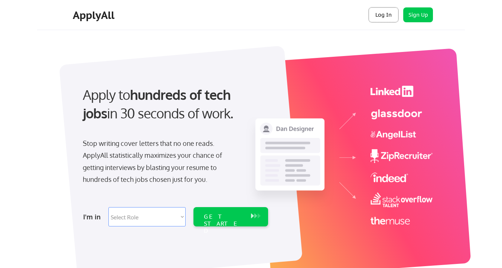
click at [386, 22] on button "Log In" at bounding box center [383, 14] width 30 height 15
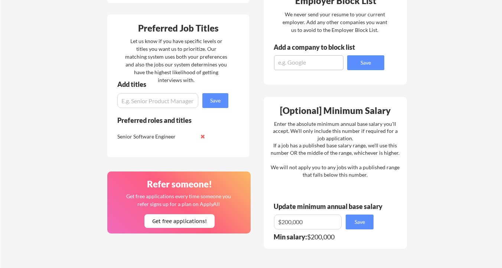
scroll to position [349, 0]
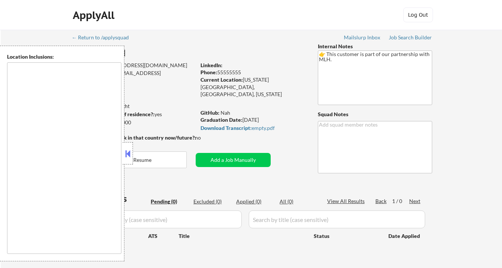
click at [125, 149] on button at bounding box center [128, 153] width 8 height 11
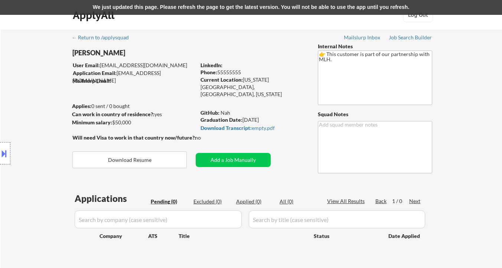
click at [173, 16] on div "ApplyAll Log Out" at bounding box center [250, 16] width 371 height 19
click at [174, 7] on div "We just updated this page. Please refresh the page to get the latest version. Y…" at bounding box center [251, 7] width 502 height 15
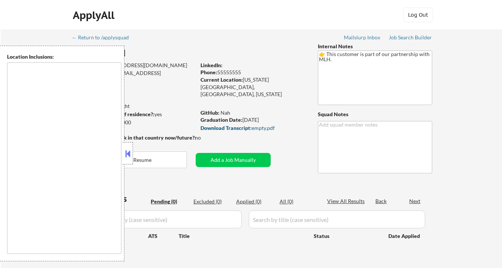
click at [249, 128] on strong "Download Transcript:" at bounding box center [225, 128] width 51 height 6
